Goal: Task Accomplishment & Management: Use online tool/utility

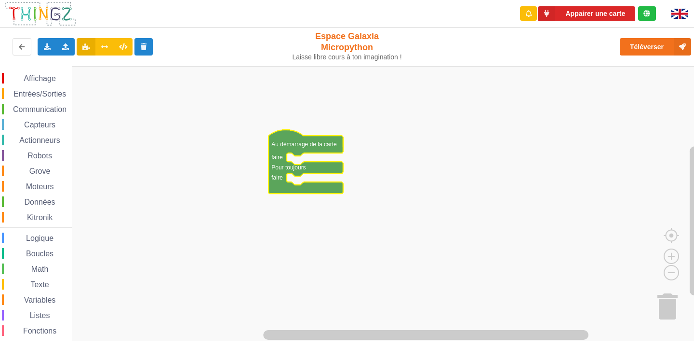
click at [40, 108] on span "Communication" at bounding box center [40, 109] width 56 height 8
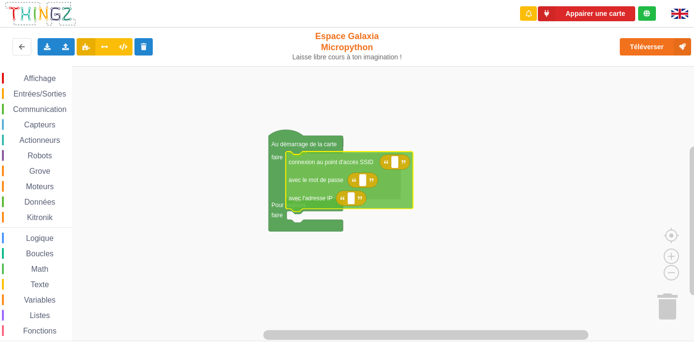
click at [319, 174] on div "Affichage Entrées/Sorties Communication Capteurs Actionneurs Robots Grove Moteu…" at bounding box center [350, 203] width 701 height 275
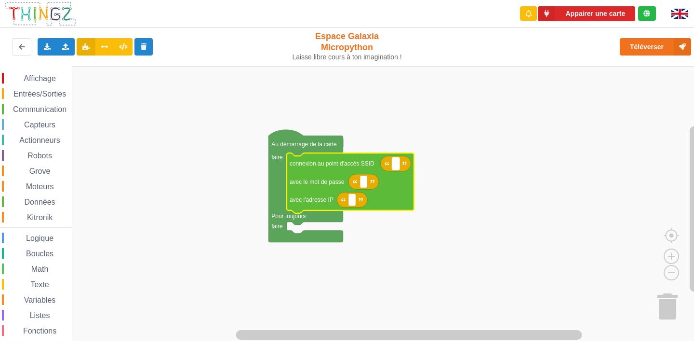
click at [398, 166] on rect "Espace de travail de Blocky" at bounding box center [395, 163] width 7 height 13
type input "n"
type input "NTGEAR38"
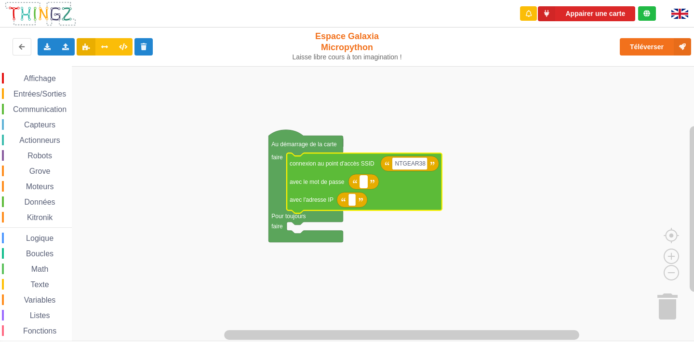
click at [362, 182] on rect "Espace de travail de Blocky" at bounding box center [363, 181] width 7 height 13
type input "joyoustuba995"
click at [352, 204] on rect "Espace de travail de Blocky" at bounding box center [352, 199] width 7 height 13
type input "[TECHNICAL_ID]"
click at [40, 107] on span "Communication" at bounding box center [40, 109] width 56 height 8
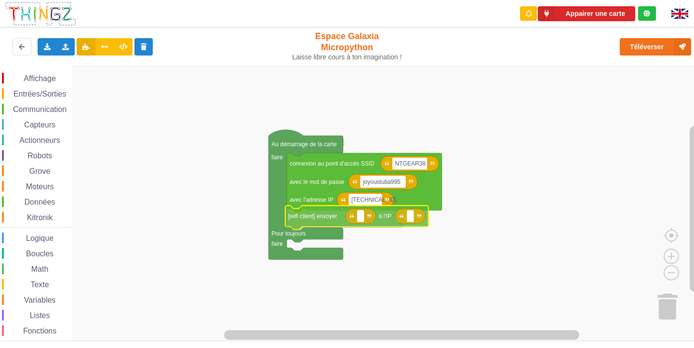
click at [312, 212] on div "Affichage Entrées/Sorties Communication Capteurs Actionneurs Robots Grove Moteu…" at bounding box center [350, 203] width 701 height 275
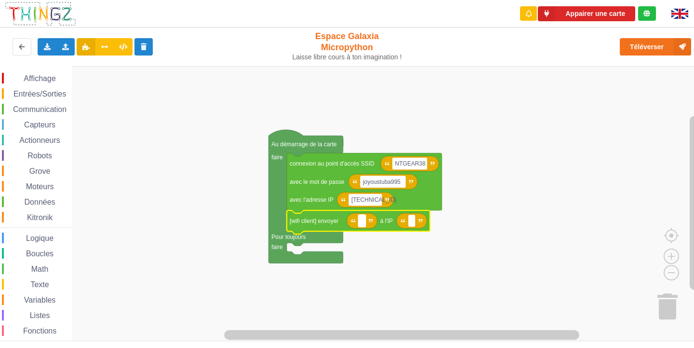
click at [364, 220] on rect "Espace de travail de Blocky" at bounding box center [361, 221] width 7 height 13
type input "[TECHNICAL_ID]"
click at [440, 218] on rect "Espace de travail de Blocky" at bounding box center [437, 221] width 7 height 13
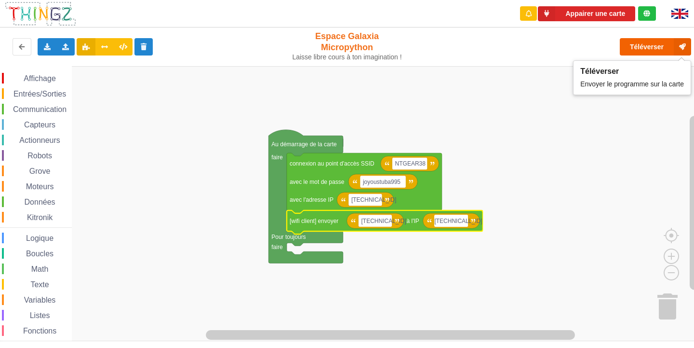
type input "[TECHNICAL_ID]"
click at [656, 42] on button "Téléverser" at bounding box center [655, 46] width 71 height 17
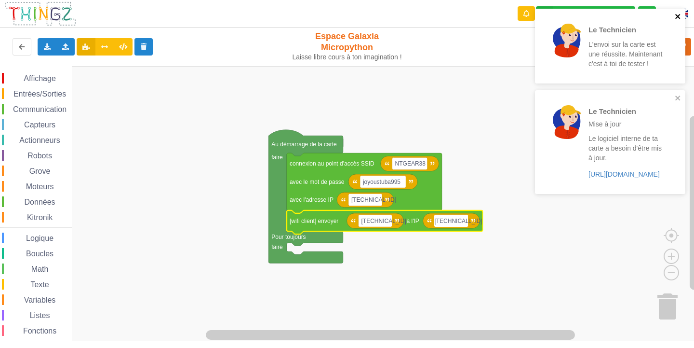
click at [680, 13] on icon "close" at bounding box center [678, 17] width 7 height 8
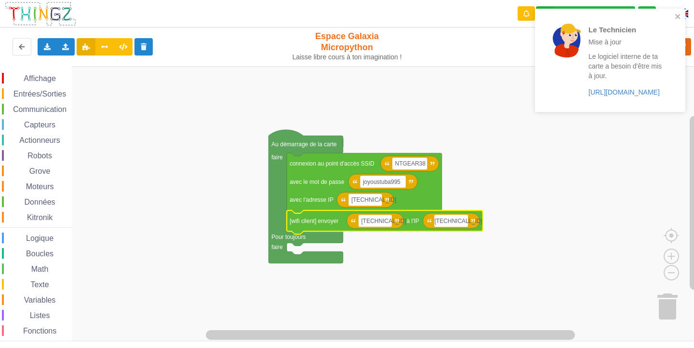
click at [683, 12] on div "Le Technicien Mise à jour Le logiciel interne de ta carte a besoin d'être mis à…" at bounding box center [610, 60] width 150 height 103
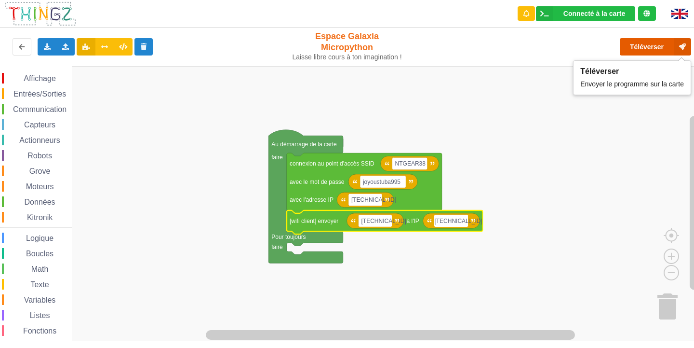
click at [665, 51] on button "Téléverser" at bounding box center [655, 46] width 71 height 17
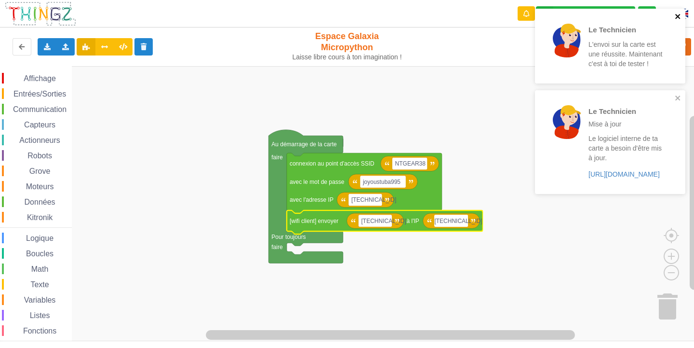
click at [676, 14] on icon "close" at bounding box center [677, 16] width 5 height 5
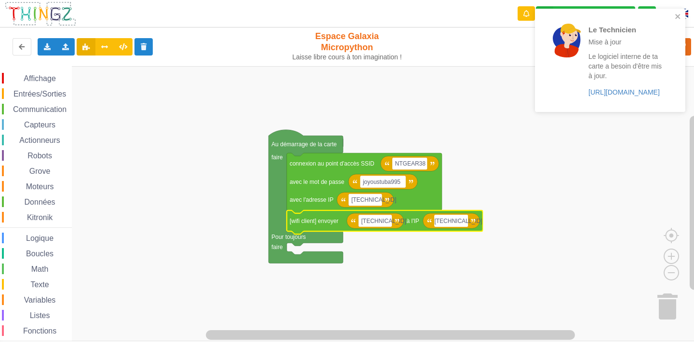
click at [674, 19] on div "Le Technicien Mise à jour Le logiciel interne de ta carte a besoin d'être mis à…" at bounding box center [607, 60] width 136 height 95
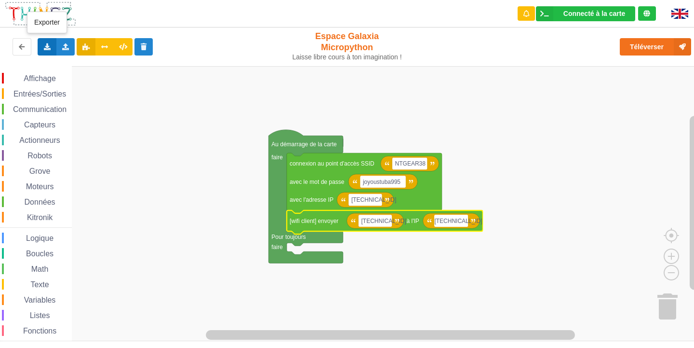
click at [45, 45] on icon at bounding box center [47, 46] width 8 height 6
click at [62, 43] on icon at bounding box center [66, 46] width 8 height 6
click at [43, 43] on icon at bounding box center [47, 46] width 8 height 6
click at [69, 50] on div "Importer un assemblage de blocs Importer du code Python" at bounding box center [65, 46] width 19 height 17
click at [21, 49] on icon at bounding box center [22, 46] width 8 height 6
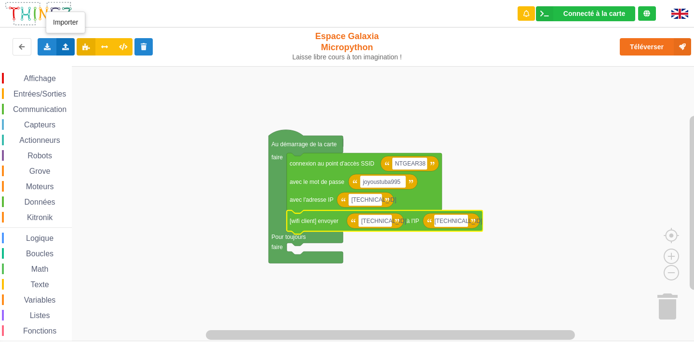
click at [65, 42] on div "Importer un assemblage de blocs Importer du code Python" at bounding box center [65, 46] width 19 height 17
click at [45, 44] on icon at bounding box center [47, 46] width 8 height 6
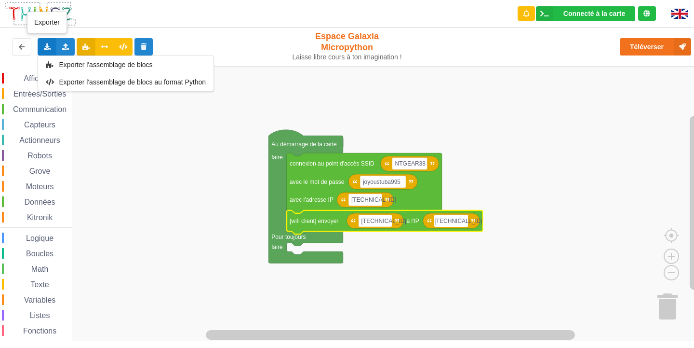
click at [48, 50] on div "Exporter l'assemblage de blocs Exporter l'assemblage de blocs au format Python" at bounding box center [47, 46] width 19 height 17
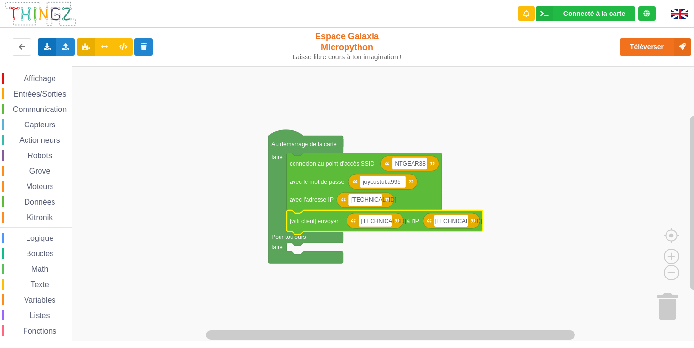
click at [48, 50] on div "Exporter l'assemblage de blocs Exporter l'assemblage de blocs au format Python" at bounding box center [47, 46] width 19 height 17
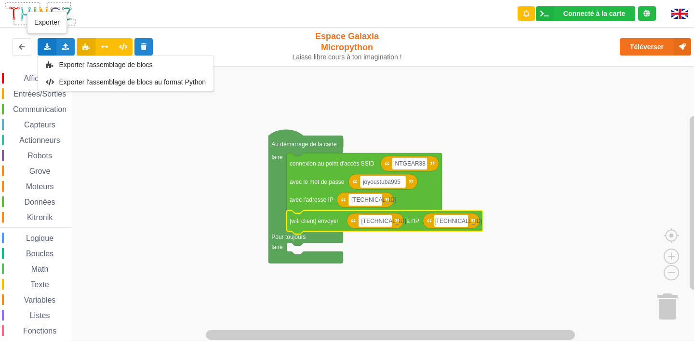
click at [48, 50] on div "Exporter l'assemblage de blocs Exporter l'assemblage de blocs au format Python" at bounding box center [47, 46] width 19 height 17
click at [48, 46] on icon at bounding box center [47, 46] width 8 height 6
click at [63, 60] on div "Exporter l'assemblage de blocs" at bounding box center [125, 64] width 175 height 17
